Goal: Information Seeking & Learning: Learn about a topic

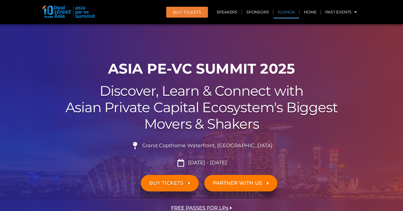
click at [287, 16] on link "Agenda" at bounding box center [286, 12] width 26 height 13
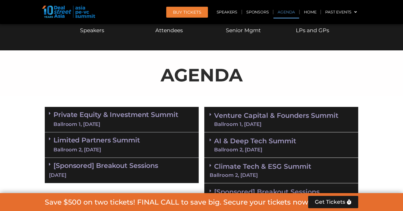
scroll to position [297, 0]
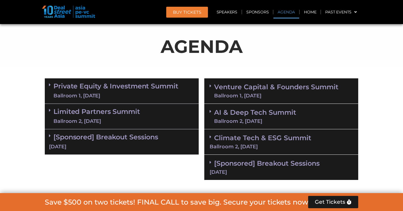
click at [268, 137] on link "Climate Tech & ESG Summit Ballroom 2, [DATE]" at bounding box center [280, 141] width 143 height 15
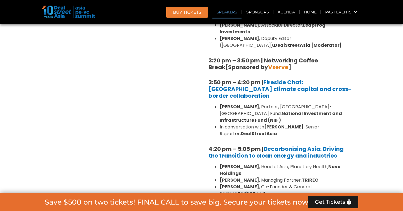
scroll to position [639, 0]
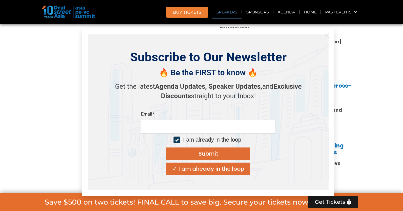
click at [327, 34] on icon "Close" at bounding box center [326, 35] width 5 height 5
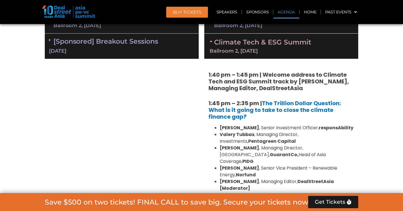
scroll to position [386, 0]
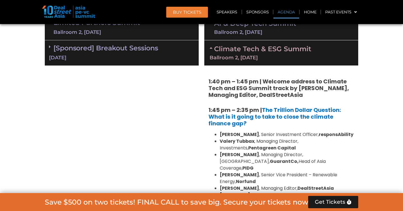
click at [281, 56] on div "Ballroom 2, [DATE]" at bounding box center [280, 57] width 143 height 5
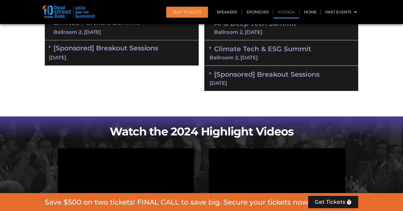
click at [247, 72] on link "[Sponsored] Breakout Sessions [DATE]" at bounding box center [280, 77] width 143 height 15
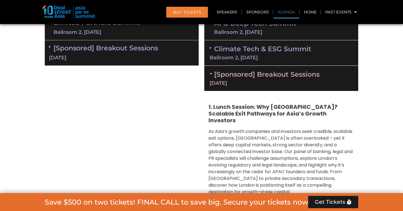
click at [247, 72] on link "[Sponsored] Breakout Sessions [DATE]" at bounding box center [280, 77] width 143 height 15
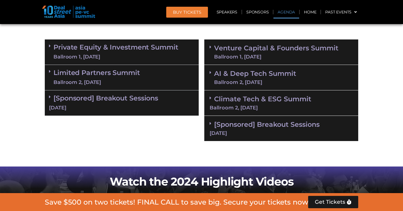
scroll to position [335, 0]
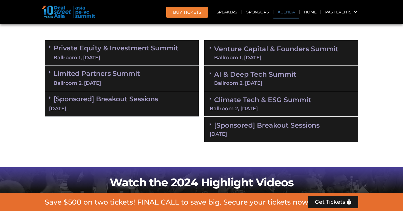
click at [251, 72] on link "AI & Deep Tech Summit Ballroom 2, [DATE]" at bounding box center [255, 78] width 82 height 15
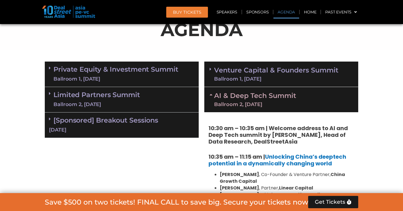
scroll to position [315, 0]
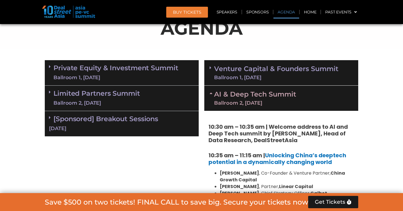
click at [260, 101] on div "Ballroom 2, [DATE]" at bounding box center [255, 102] width 82 height 5
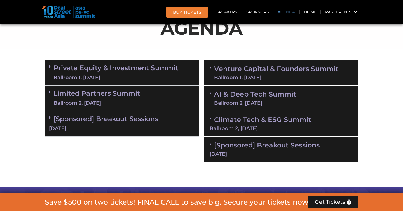
click at [273, 72] on link "Venture Capital & Founders​ Summit Ballroom 1, [DATE]" at bounding box center [276, 72] width 124 height 15
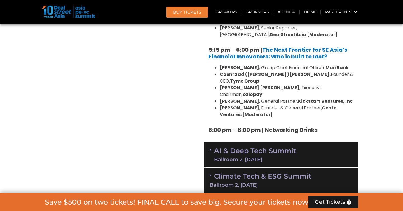
scroll to position [1046, 0]
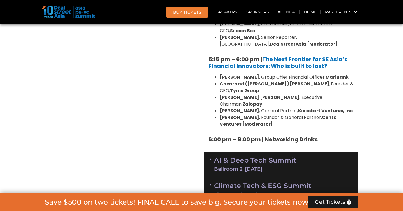
click at [263, 157] on link "AI & Deep Tech Summit Ballroom 2, [DATE]" at bounding box center [255, 164] width 82 height 15
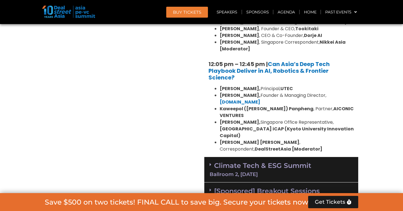
scroll to position [1316, 0]
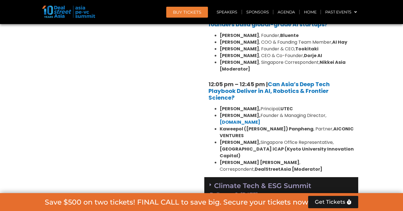
click at [254, 181] on link "Climate Tech & ESG Summit Ballroom 2, [DATE]" at bounding box center [280, 188] width 143 height 15
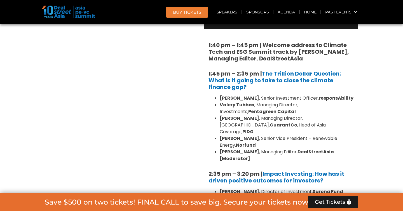
scroll to position [1611, 0]
